Goal: Task Accomplishment & Management: Use online tool/utility

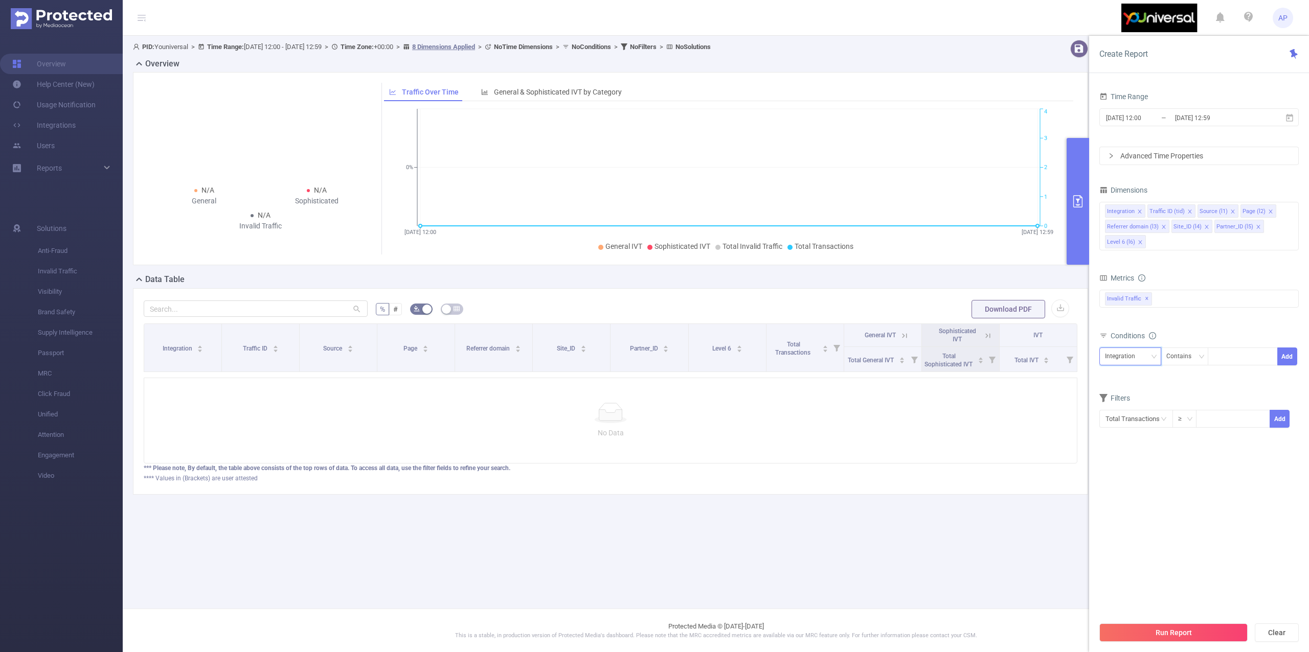
click at [1146, 359] on div "Integration" at bounding box center [1130, 356] width 51 height 17
click at [1124, 461] on li "Site_ID (l4)" at bounding box center [1137, 460] width 76 height 16
click at [1223, 367] on div "Site_ID (l4) Contains Add" at bounding box center [1198, 359] width 199 height 23
click at [1226, 360] on div at bounding box center [1242, 356] width 59 height 17
type input "11797"
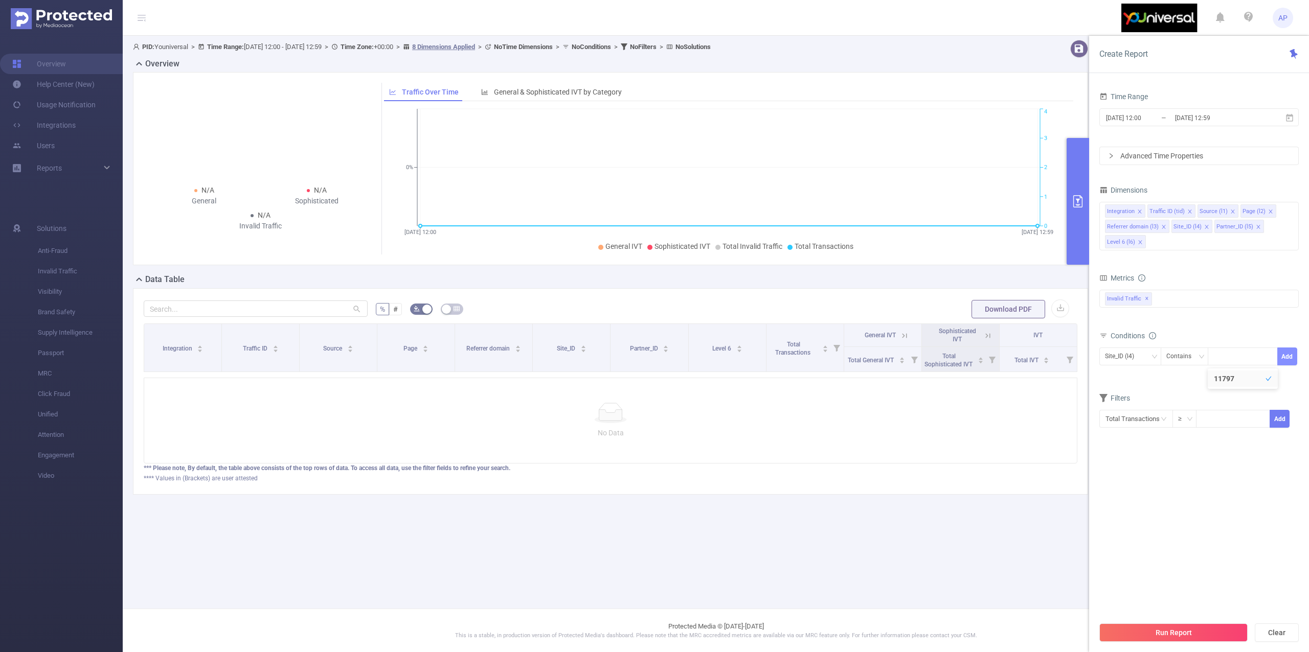
click at [1286, 361] on button "Add" at bounding box center [1287, 357] width 20 height 18
click at [1149, 636] on button "Run Report" at bounding box center [1173, 633] width 148 height 18
click at [1136, 357] on div "Integration" at bounding box center [1123, 356] width 37 height 17
click at [1188, 111] on input "[DATE] 12:59" at bounding box center [1215, 118] width 83 height 14
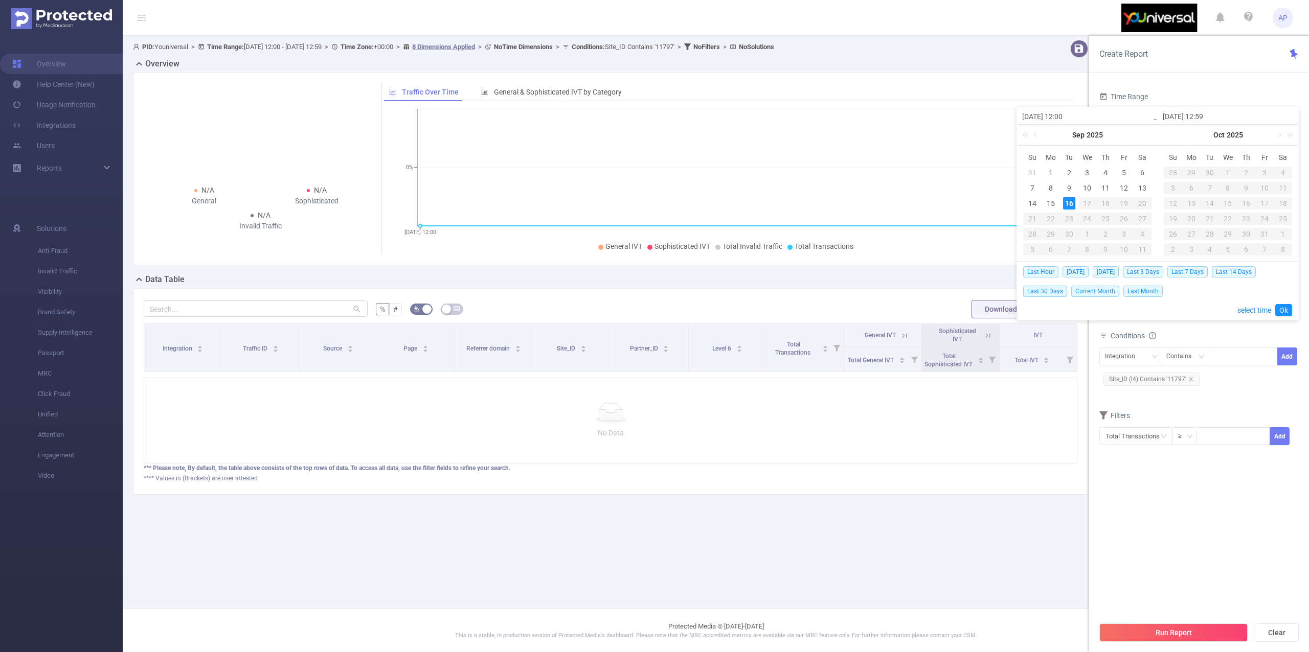
click at [1244, 85] on div "Time Range [DATE] 12:00 _ [DATE] 12:59 Advanced Time Properties Dimensions Inte…" at bounding box center [1199, 374] width 220 height 591
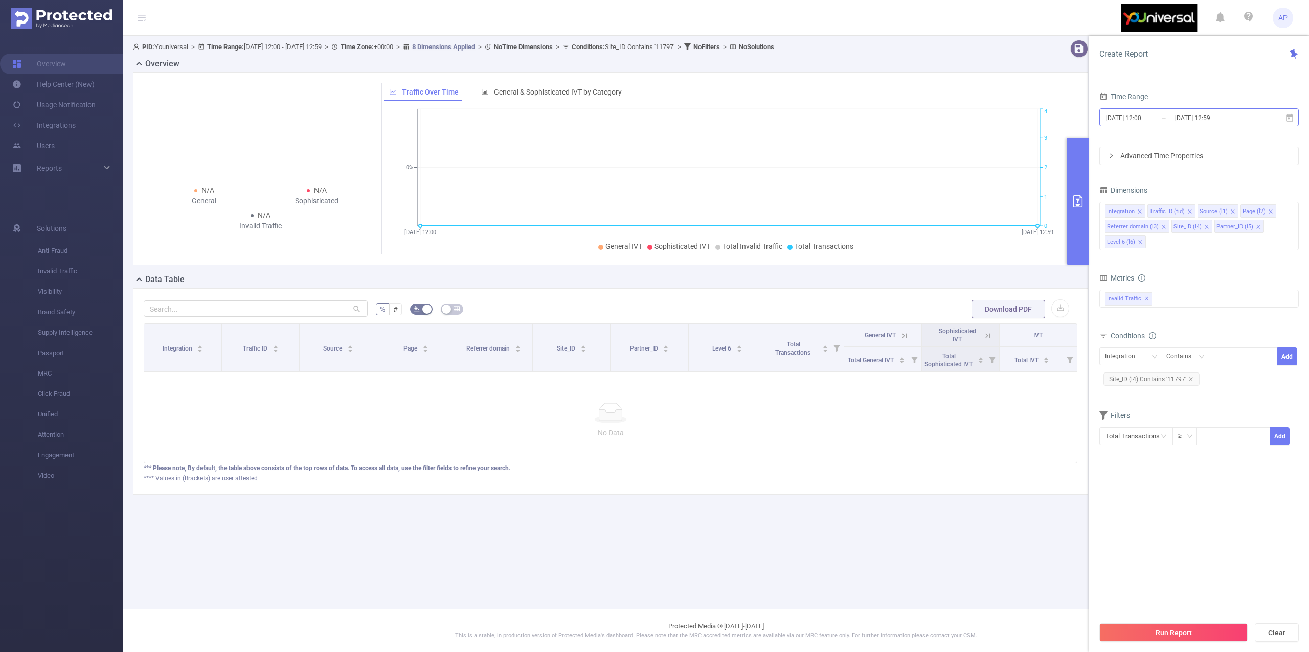
click at [1221, 124] on input "[DATE] 12:59" at bounding box center [1215, 118] width 83 height 14
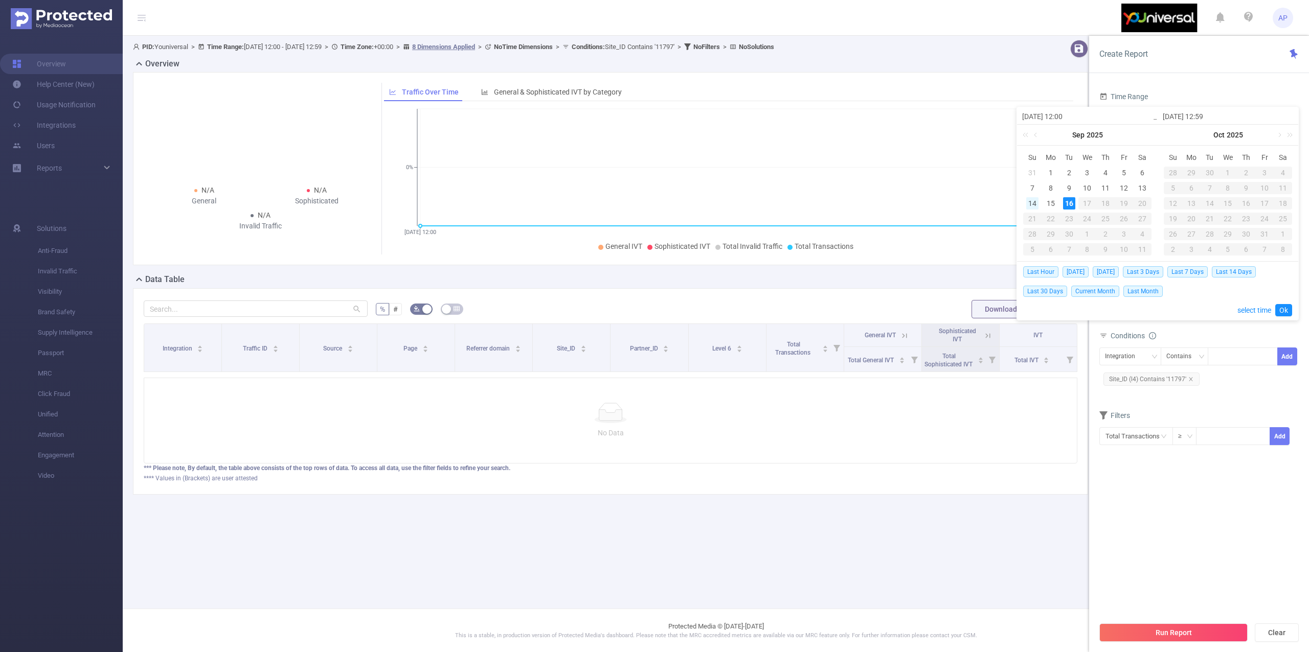
click at [1031, 202] on div "14" at bounding box center [1032, 203] width 12 height 12
click at [1051, 204] on div "15" at bounding box center [1050, 203] width 12 height 12
type input "[DATE] 12:00"
type input "[DATE] 12:59"
type input "[DATE] 12:00"
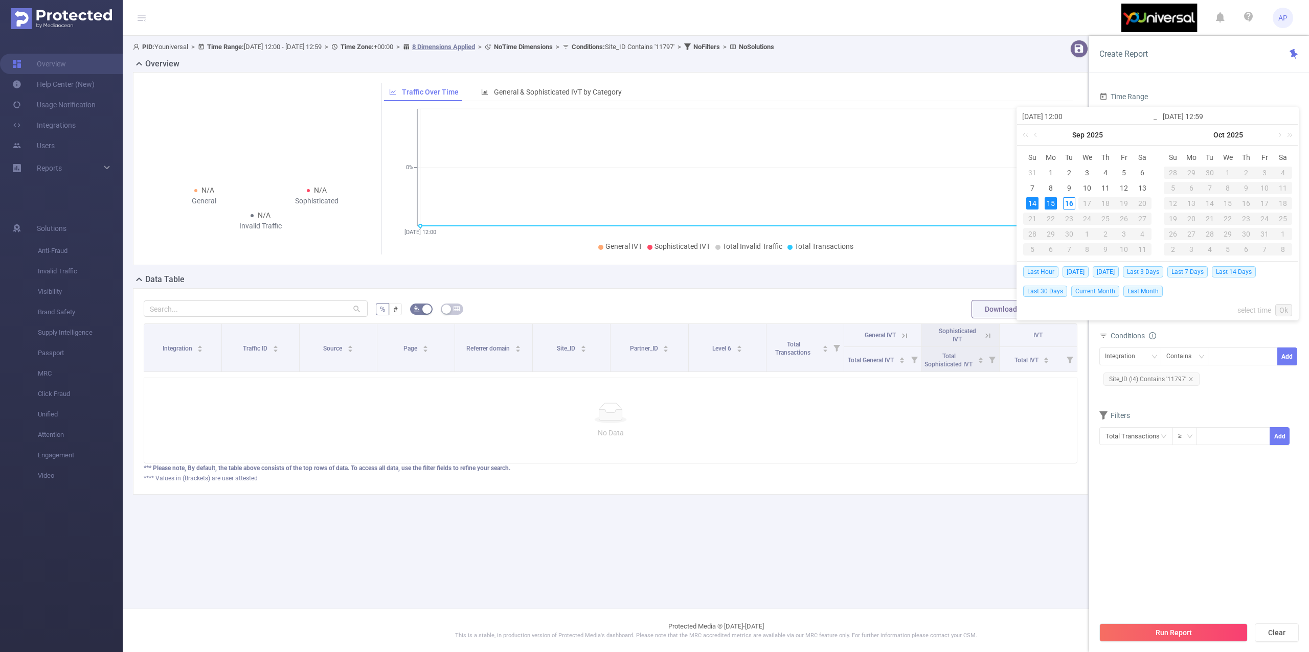
type input "[DATE] 12:59"
click at [1285, 308] on link "Ok" at bounding box center [1283, 310] width 17 height 12
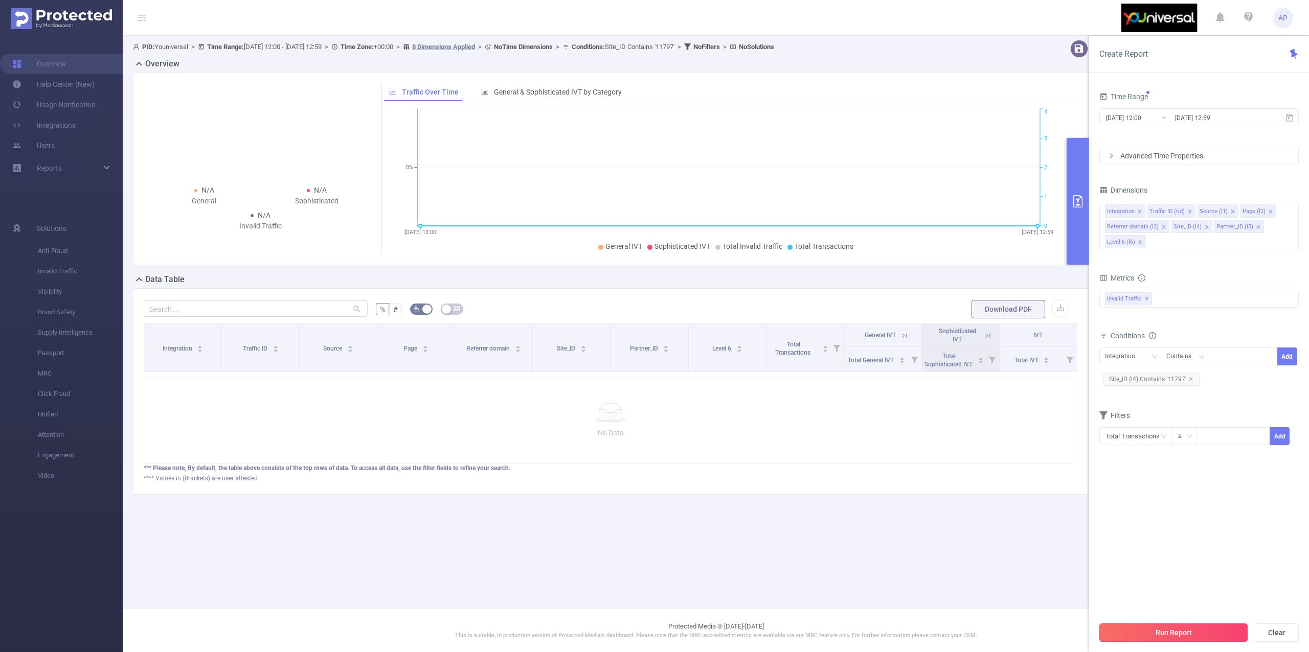
click at [1174, 633] on button "Run Report" at bounding box center [1173, 633] width 148 height 18
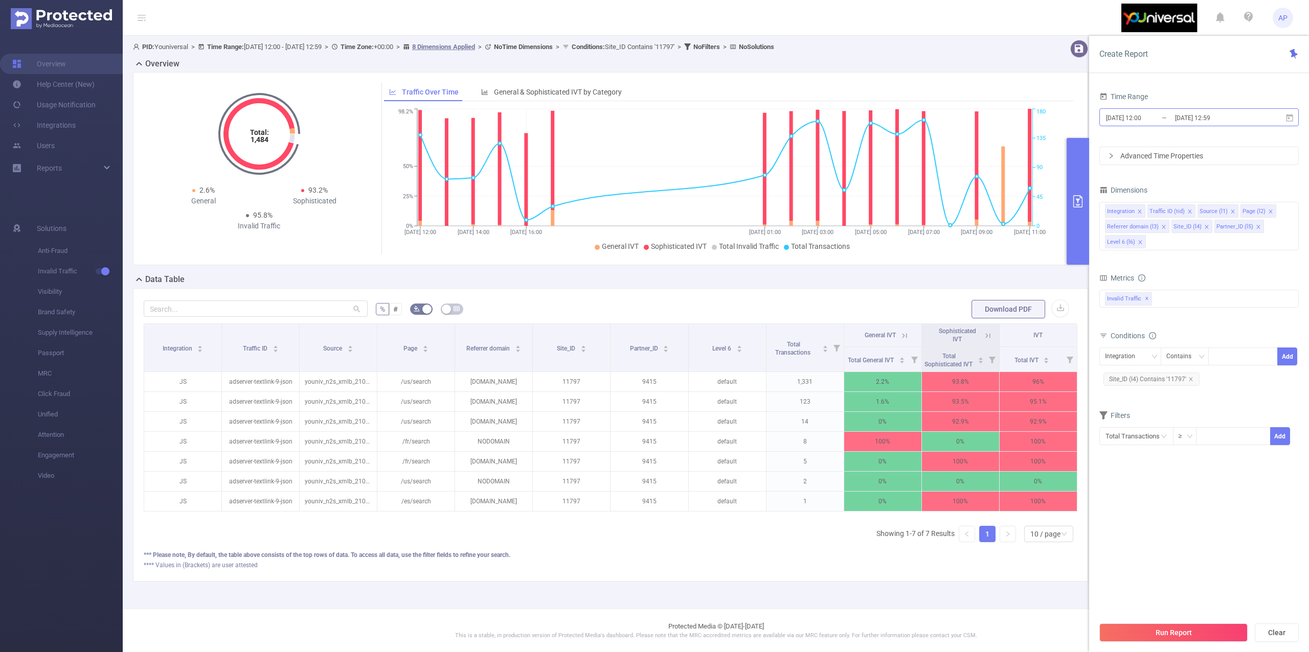
click at [1251, 117] on input "[DATE] 12:59" at bounding box center [1215, 118] width 83 height 14
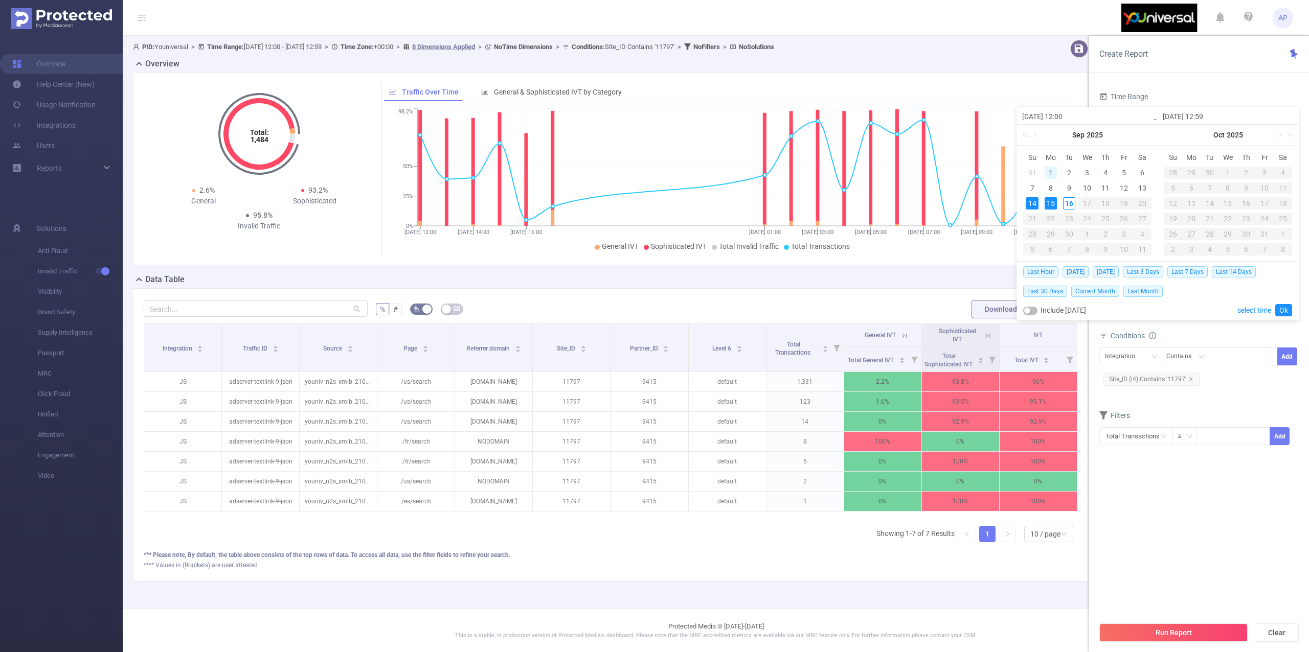
click at [1051, 174] on div "1" at bounding box center [1050, 173] width 12 height 12
click at [1054, 203] on div "15" at bounding box center [1050, 203] width 12 height 12
type input "[DATE] 12:00"
click at [1281, 311] on link "Ok" at bounding box center [1283, 310] width 17 height 12
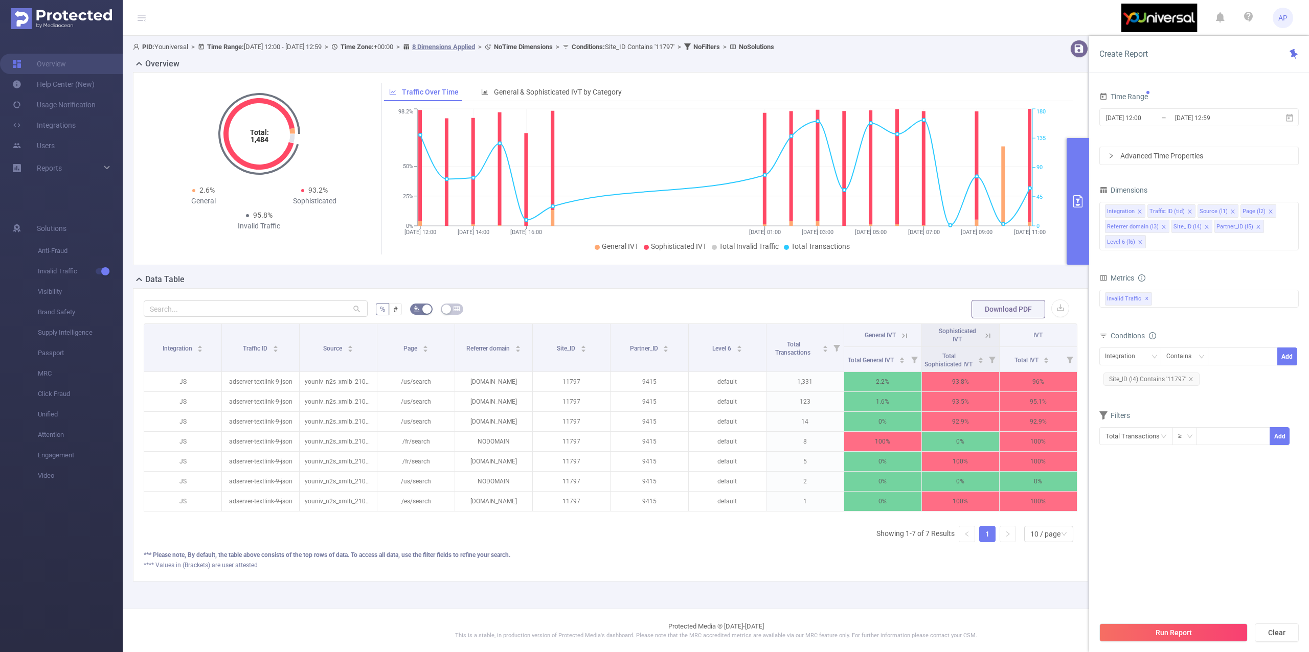
click at [1162, 630] on button "Run Report" at bounding box center [1173, 633] width 148 height 18
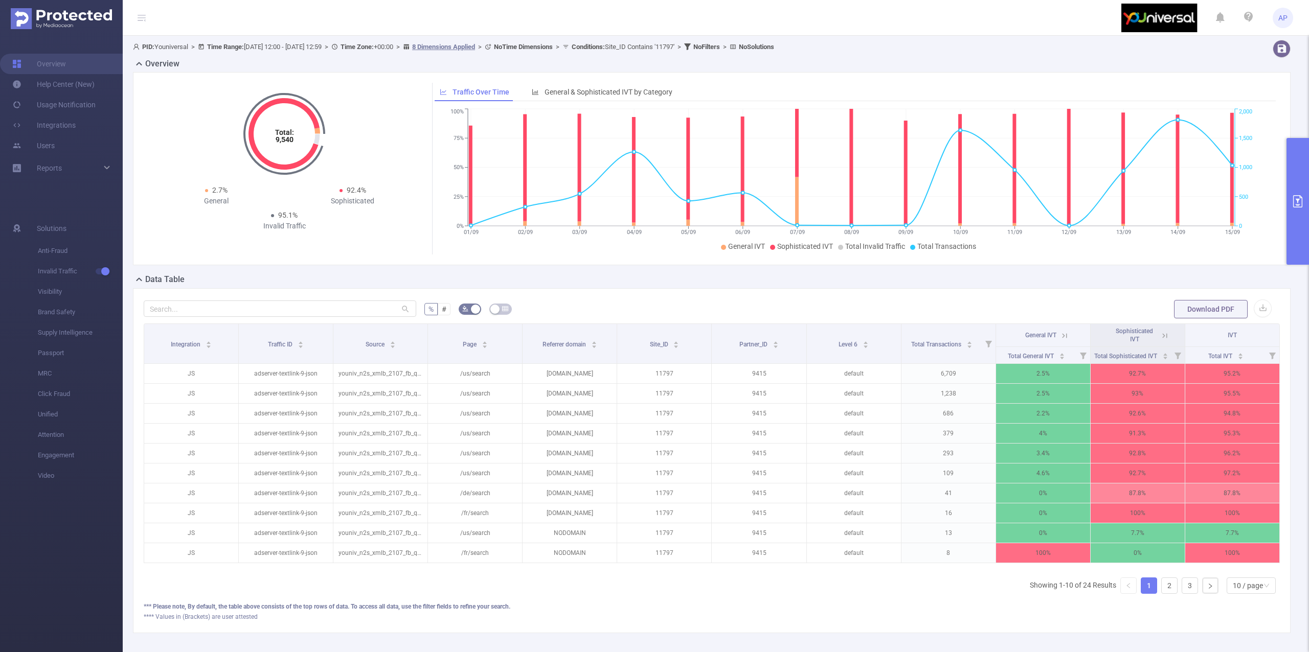
click at [1290, 180] on button "primary" at bounding box center [1297, 201] width 22 height 127
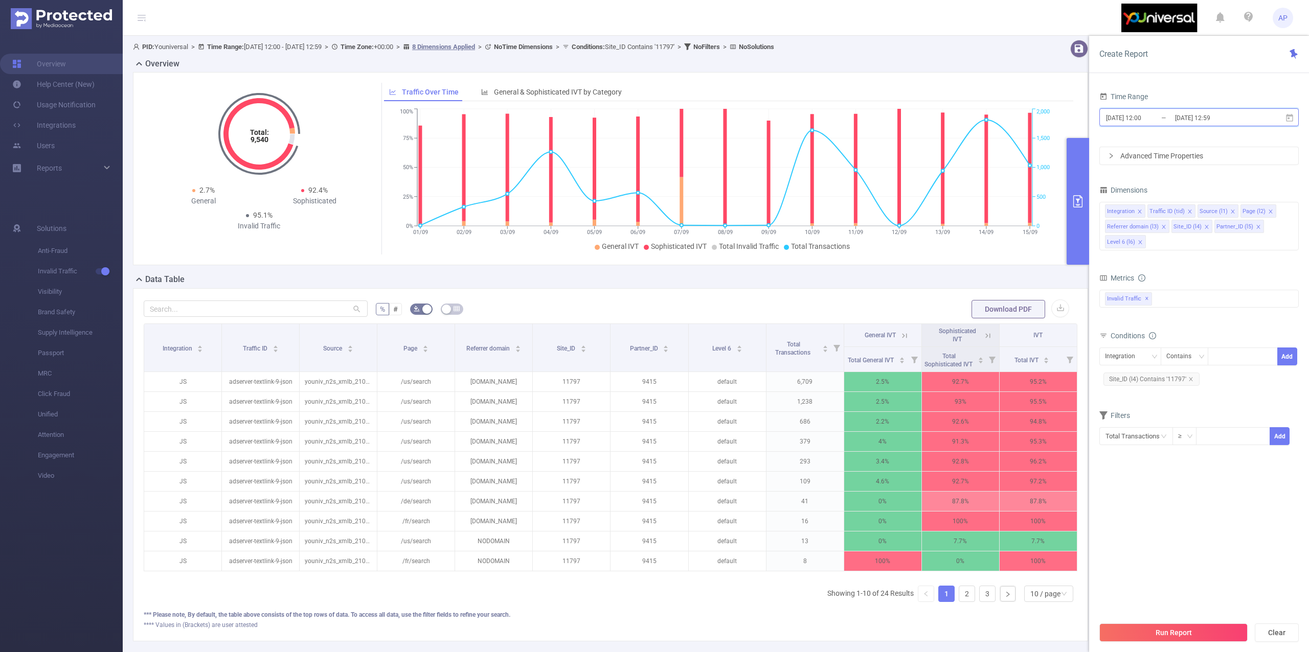
click at [1287, 118] on icon at bounding box center [1289, 117] width 7 height 8
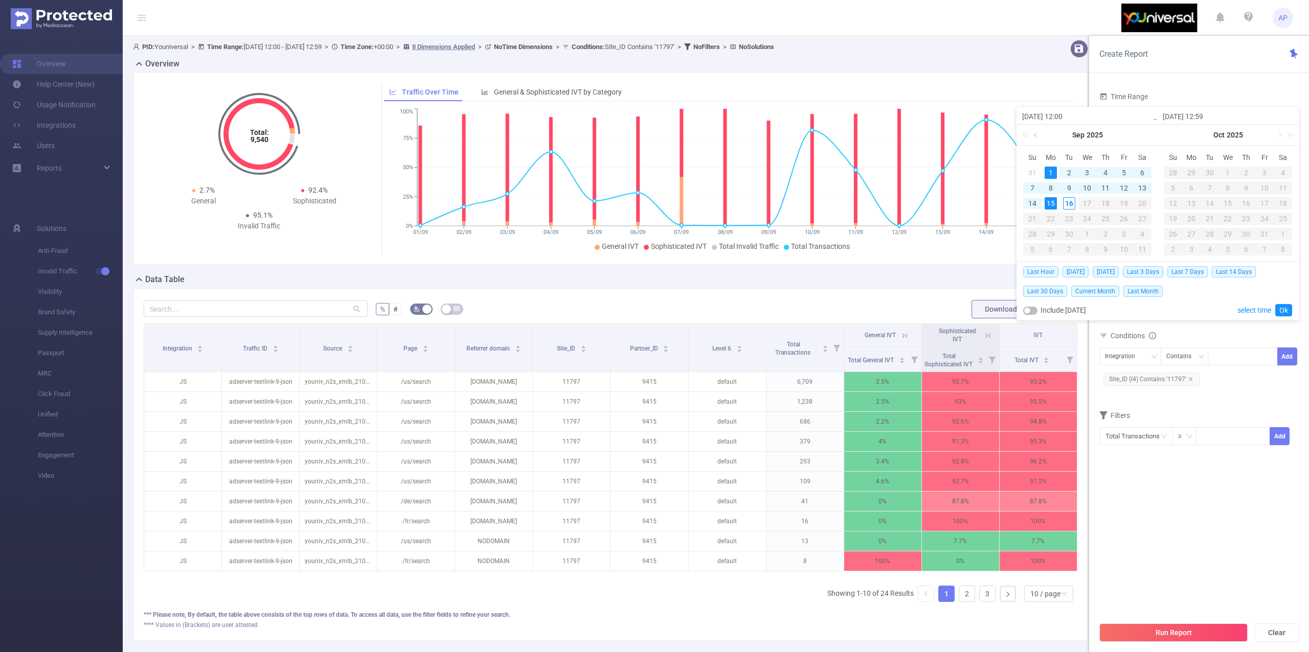
click at [1041, 135] on link at bounding box center [1036, 135] width 9 height 20
click at [1125, 174] on div "1" at bounding box center [1123, 173] width 12 height 12
click at [1283, 310] on link "Ok" at bounding box center [1283, 310] width 17 height 12
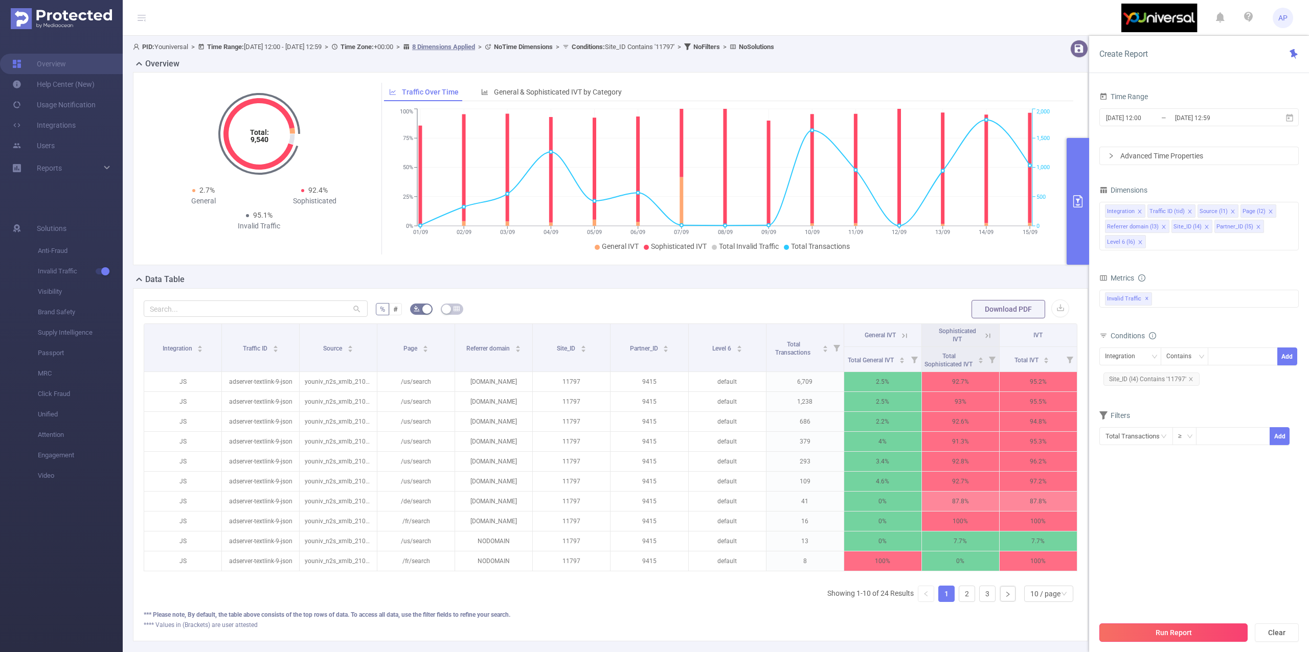
click at [1145, 628] on button "Run Report" at bounding box center [1173, 633] width 148 height 18
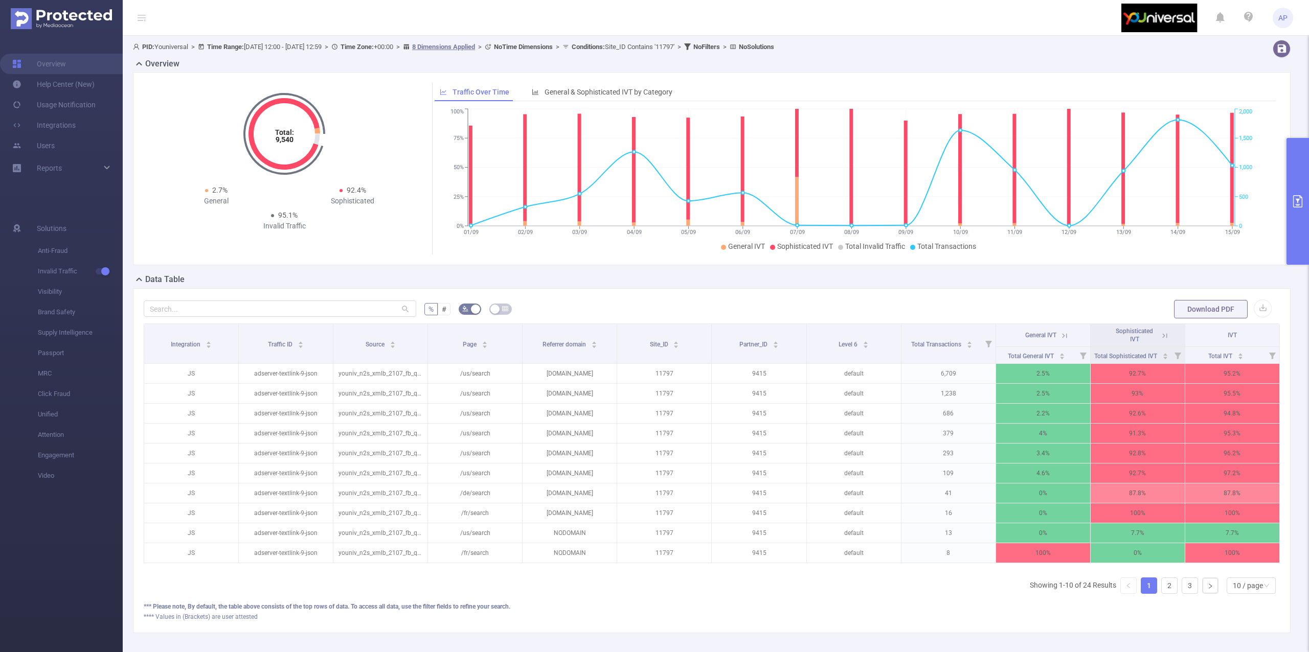
click at [1301, 164] on button "primary" at bounding box center [1297, 201] width 22 height 127
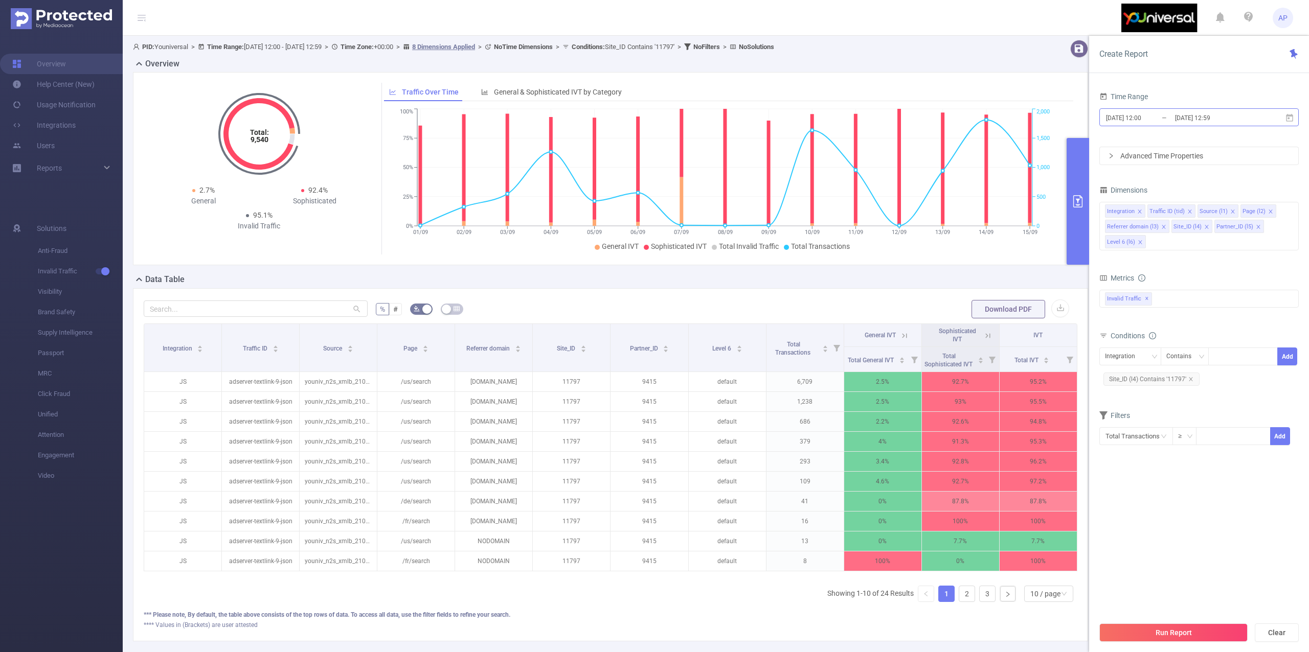
click at [1235, 120] on input "[DATE] 12:59" at bounding box center [1215, 118] width 83 height 14
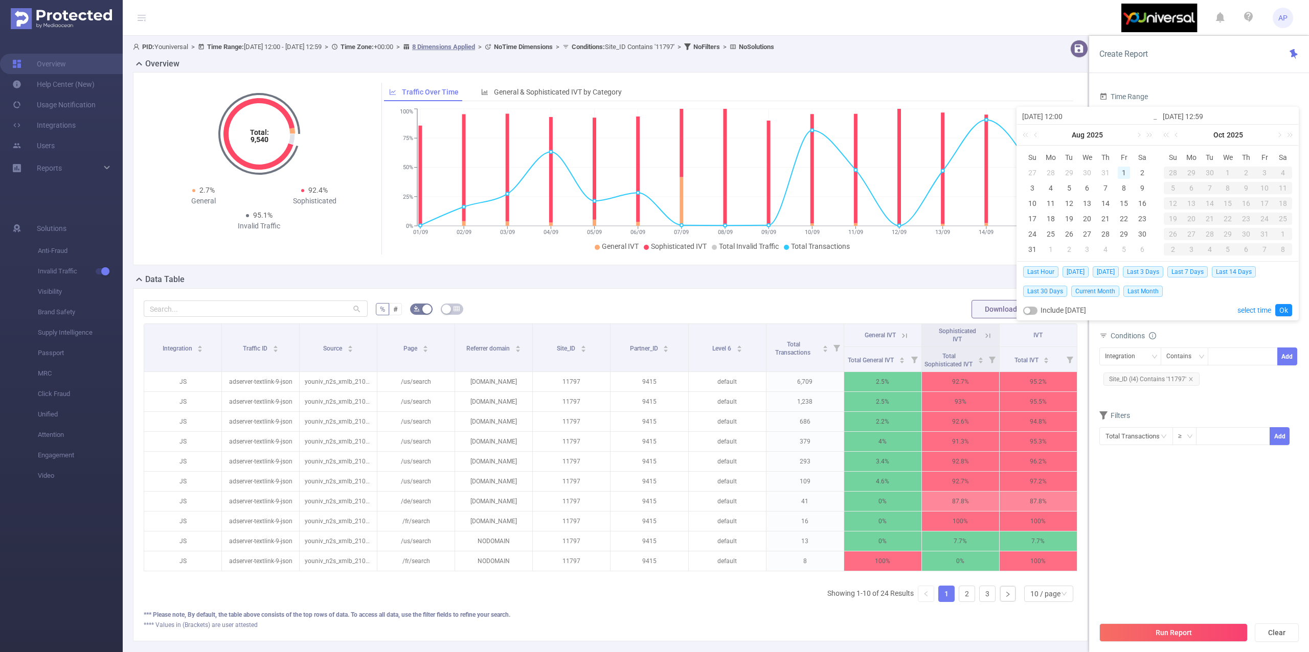
click at [1122, 176] on div "1" at bounding box center [1123, 173] width 12 height 12
click at [1139, 140] on link at bounding box center [1137, 135] width 9 height 20
click at [1048, 207] on div "15" at bounding box center [1050, 203] width 12 height 12
type input "[DATE] 12:00"
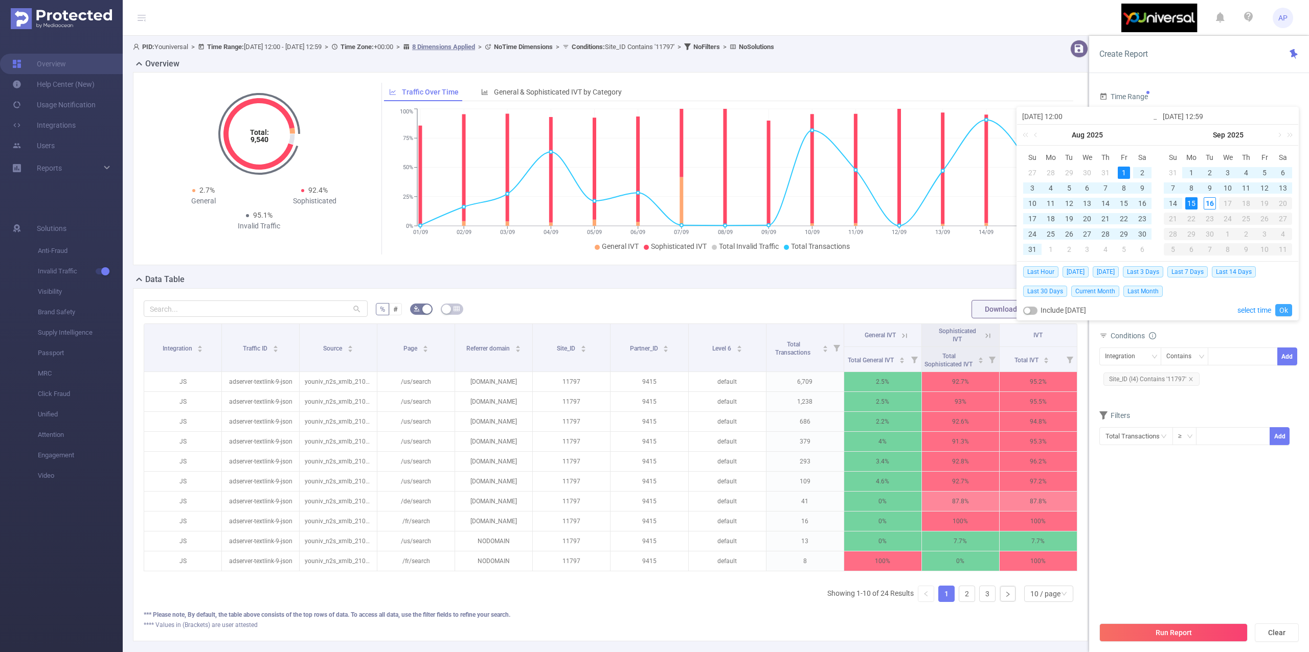
click at [1285, 308] on link "Ok" at bounding box center [1283, 310] width 17 height 12
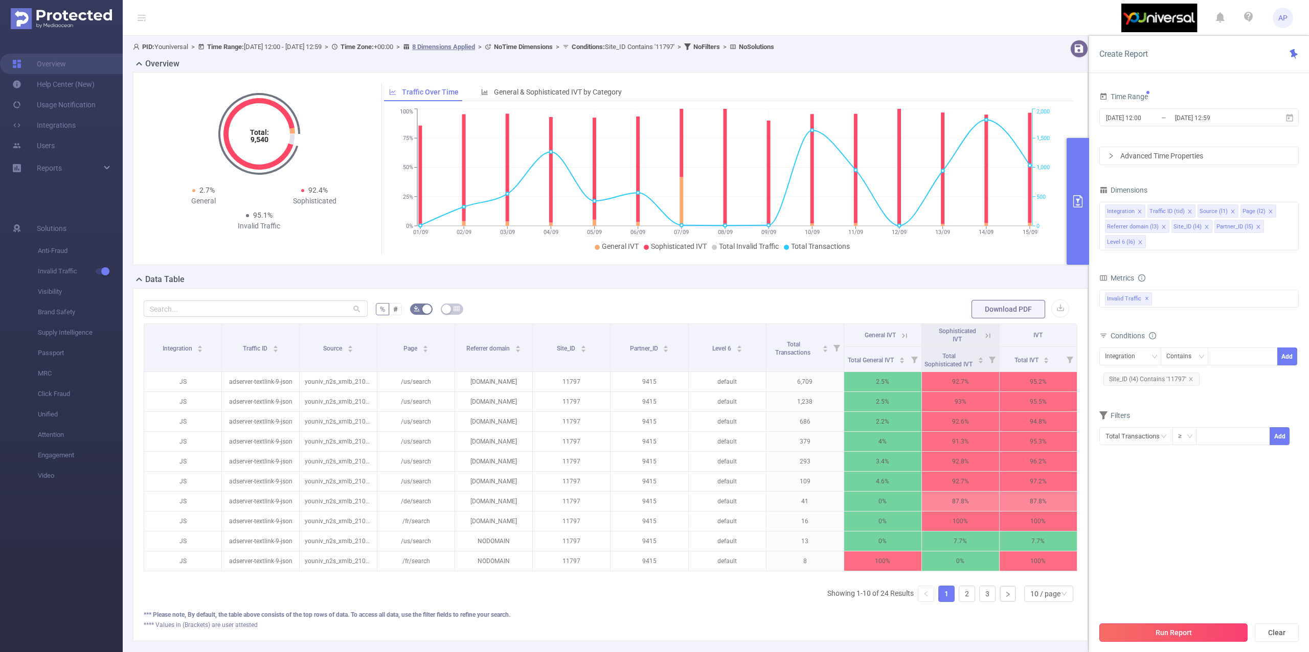
click at [1175, 638] on button "Run Report" at bounding box center [1173, 633] width 148 height 18
